Goal: Task Accomplishment & Management: Manage account settings

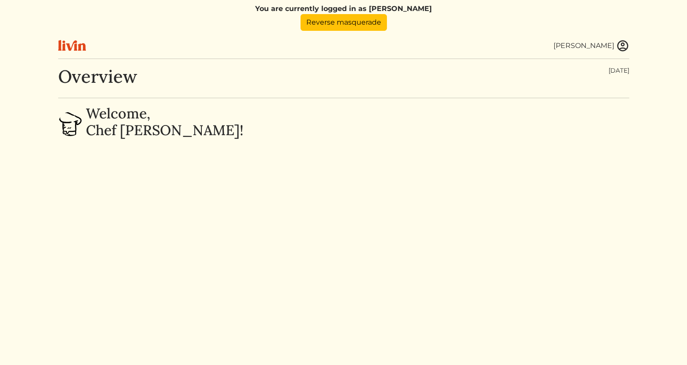
click at [626, 43] on img at bounding box center [622, 45] width 13 height 13
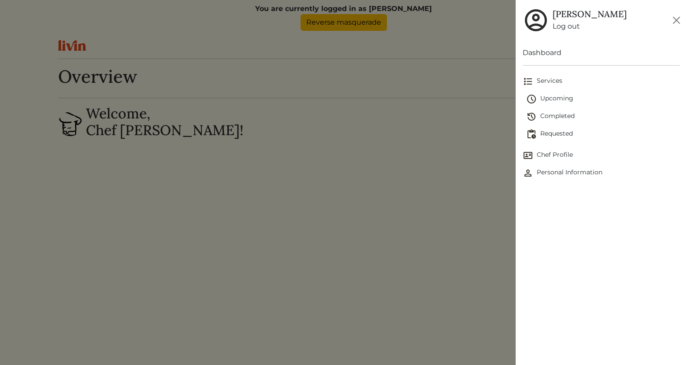
click at [554, 153] on span "Chef Profile" at bounding box center [601, 155] width 157 height 11
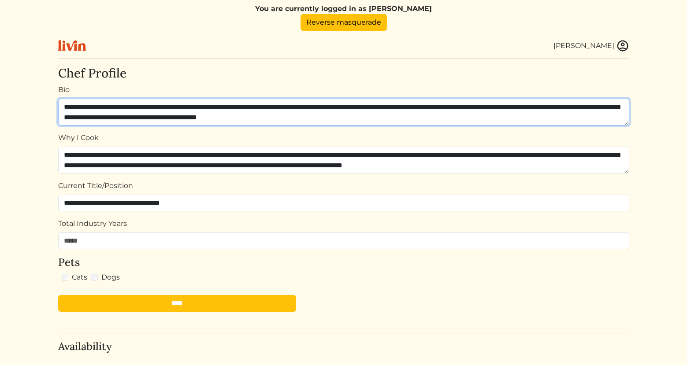
click at [456, 118] on textarea "**********" at bounding box center [343, 112] width 571 height 27
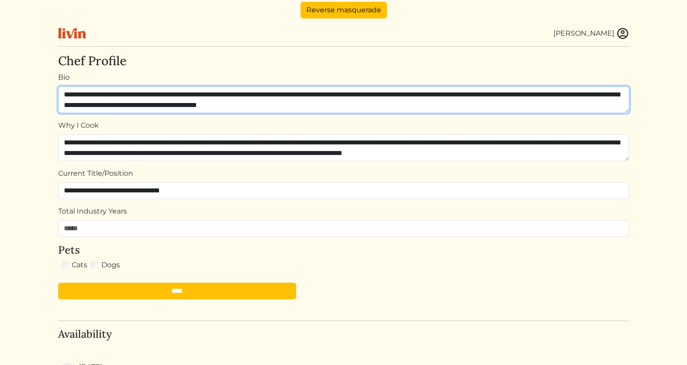
scroll to position [12, 0]
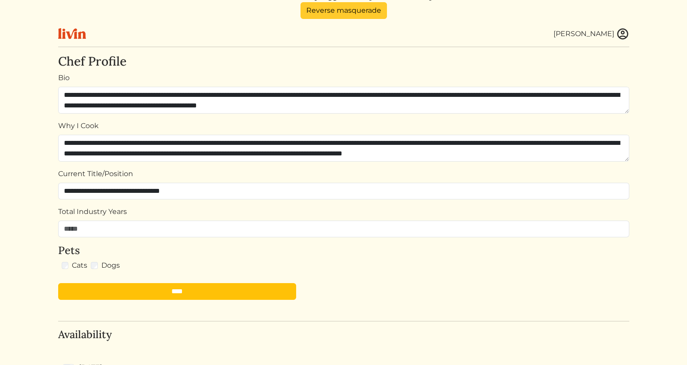
click at [335, 12] on link "Reverse masquerade" at bounding box center [344, 10] width 86 height 17
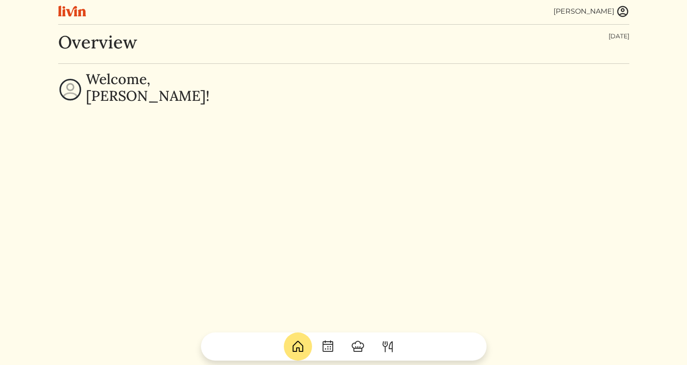
click at [628, 8] on img at bounding box center [622, 11] width 13 height 13
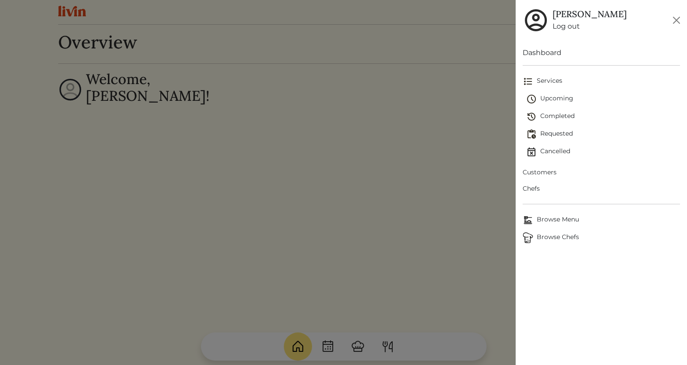
click at [536, 194] on link "Chefs" at bounding box center [601, 189] width 157 height 16
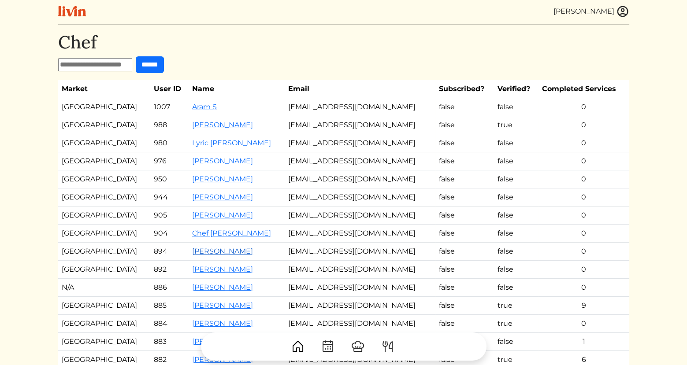
click at [203, 250] on link "[PERSON_NAME]" at bounding box center [222, 251] width 61 height 8
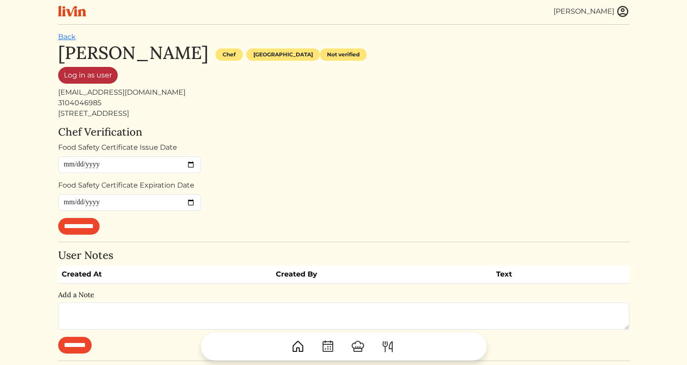
click at [98, 75] on link "Log in as user" at bounding box center [88, 75] width 60 height 17
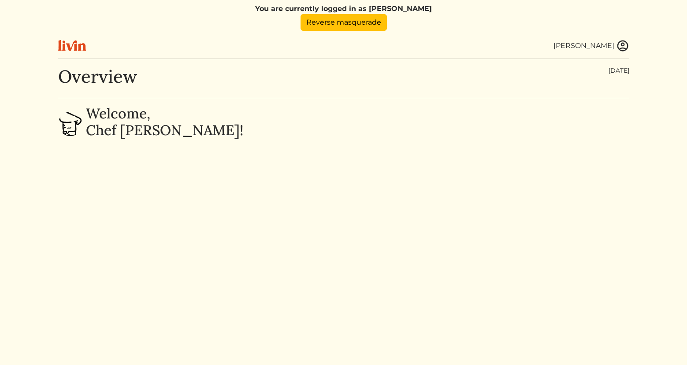
click at [615, 46] on div "[PERSON_NAME]" at bounding box center [592, 45] width 76 height 13
click at [623, 46] on img at bounding box center [622, 45] width 13 height 13
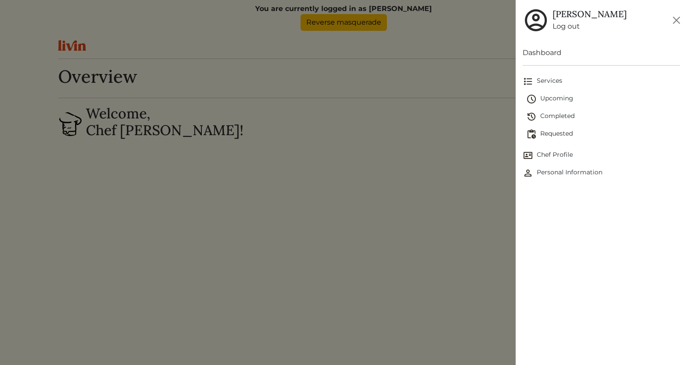
click at [554, 154] on span "Chef Profile" at bounding box center [601, 155] width 157 height 11
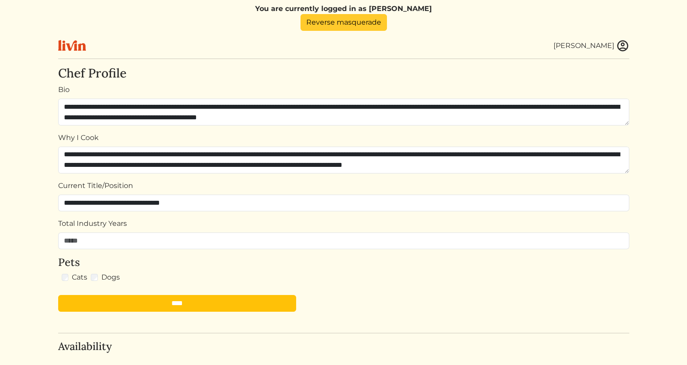
click at [344, 21] on link "Reverse masquerade" at bounding box center [344, 22] width 86 height 17
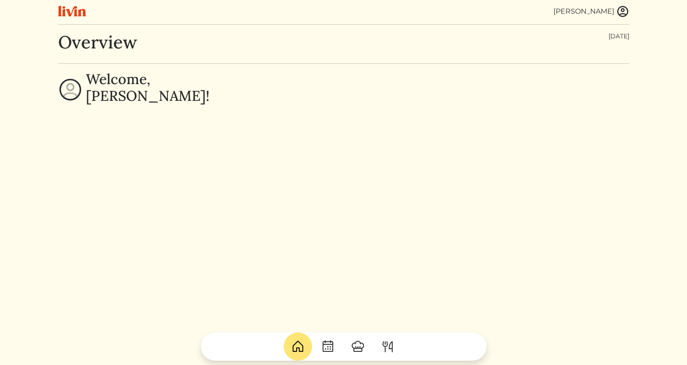
click at [620, 14] on img at bounding box center [622, 11] width 13 height 13
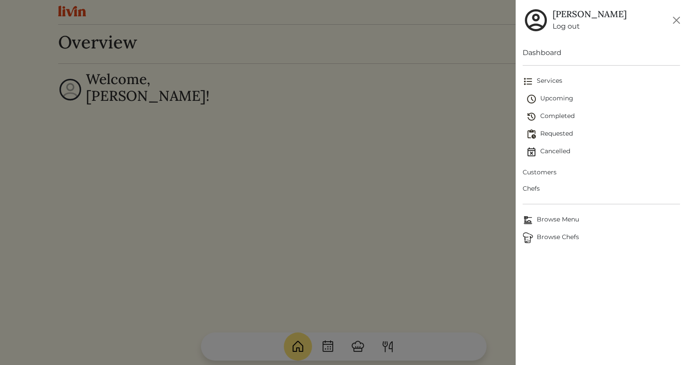
click at [539, 186] on span "Chefs" at bounding box center [601, 188] width 157 height 9
